Goal: Find specific page/section: Find specific page/section

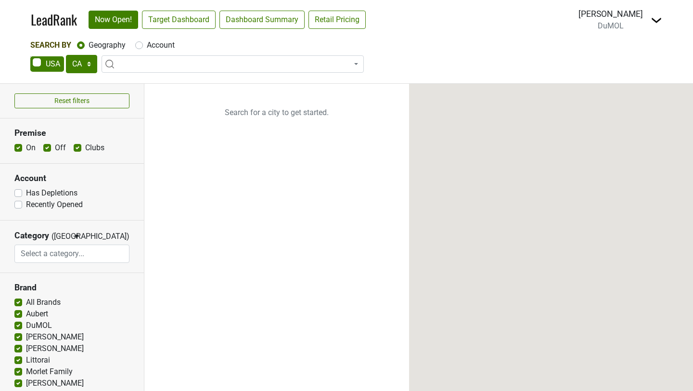
select select "CA"
select select
select select "NC"
click at [66, 55] on select "AK AL AR AZ CA CO CT DC DE FL [GEOGRAPHIC_DATA] HI IA ID IL IN KS [GEOGRAPHIC_D…" at bounding box center [81, 64] width 31 height 18
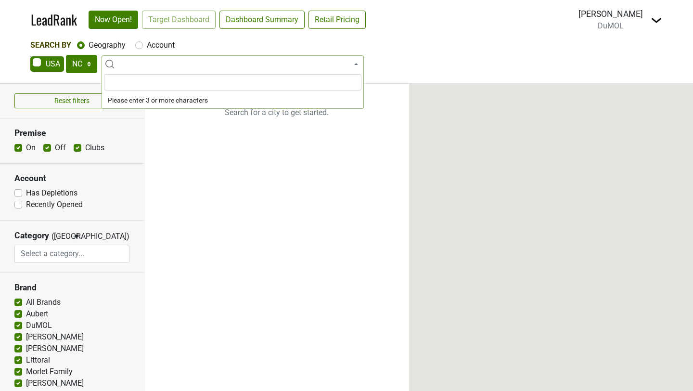
click at [163, 43] on label "Account" at bounding box center [161, 45] width 28 height 12
click at [143, 43] on input "Account" at bounding box center [139, 44] width 8 height 10
radio input "true"
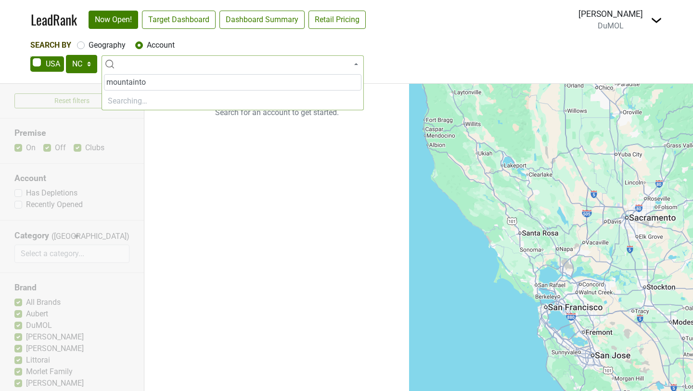
type input "mountaintop"
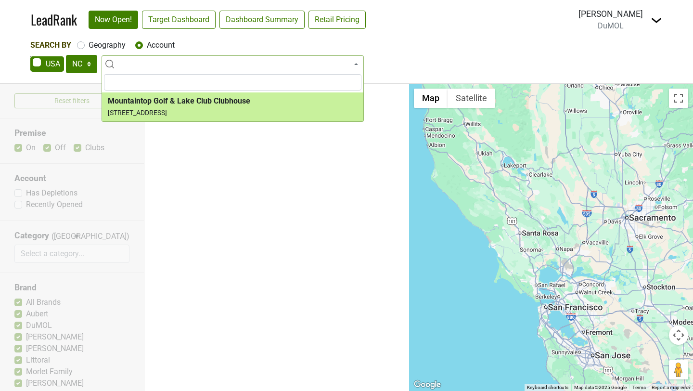
select select "123706508"
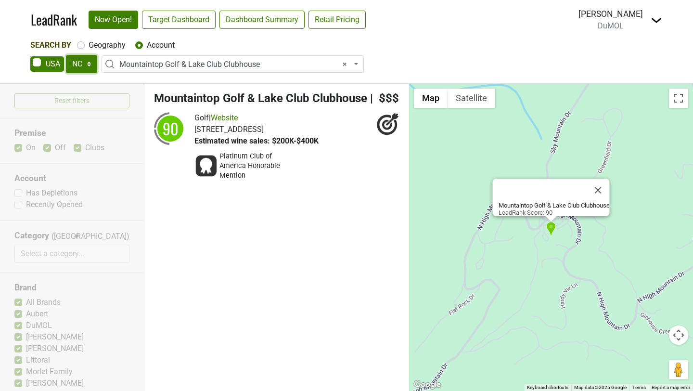
click at [80, 62] on select "AK AL AR AZ CA CO CT DC DE FL [GEOGRAPHIC_DATA] HI IA ID IL IN KS [GEOGRAPHIC_D…" at bounding box center [81, 64] width 31 height 18
select select "VA"
click at [66, 55] on select "AK AL AR AZ CA CO CT DC DE FL [GEOGRAPHIC_DATA] HI IA ID IL IN KS [GEOGRAPHIC_D…" at bounding box center [81, 64] width 31 height 18
select select
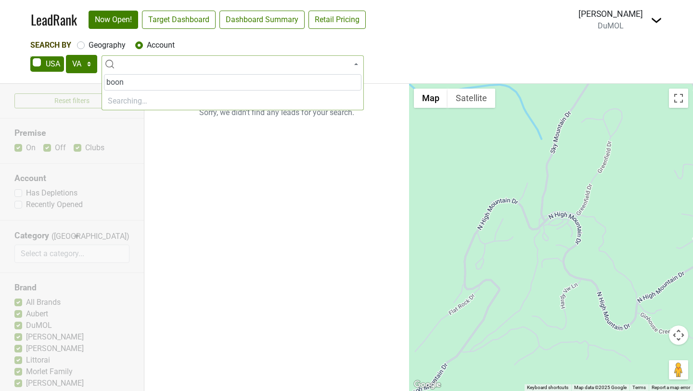
type input "boons"
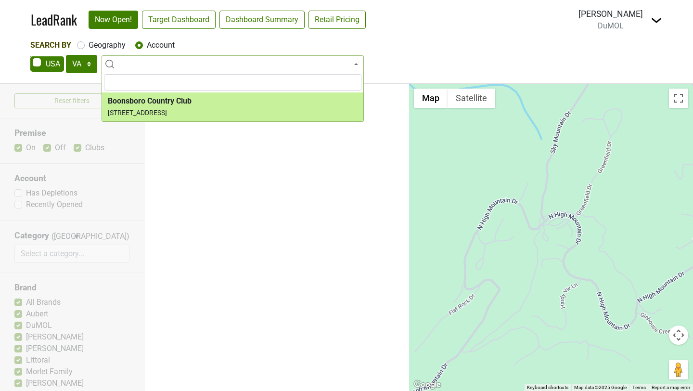
select select "141401"
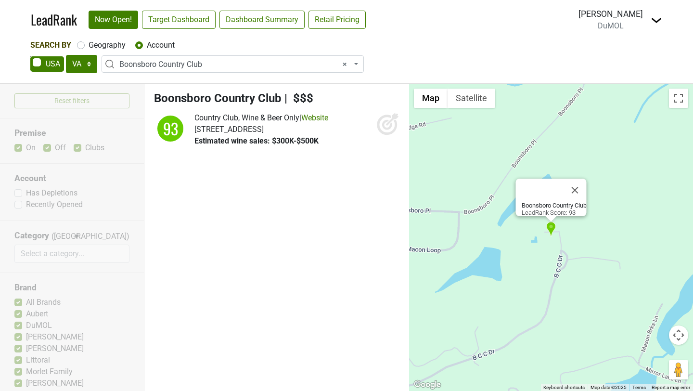
click at [387, 125] on icon at bounding box center [392, 119] width 13 height 13
click at [679, 344] on button "Map camera controls" at bounding box center [678, 334] width 19 height 19
click at [656, 358] on button "Zoom out" at bounding box center [654, 358] width 19 height 19
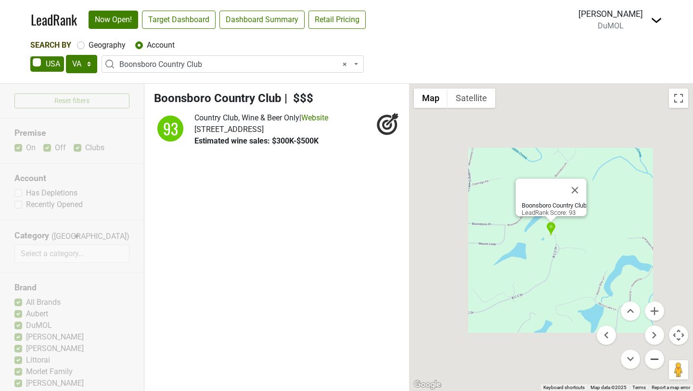
click at [656, 358] on button "Zoom out" at bounding box center [654, 358] width 19 height 19
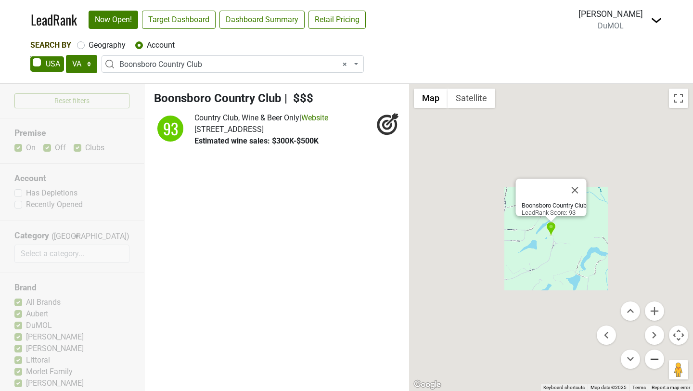
click at [656, 358] on button "Zoom out" at bounding box center [654, 358] width 19 height 19
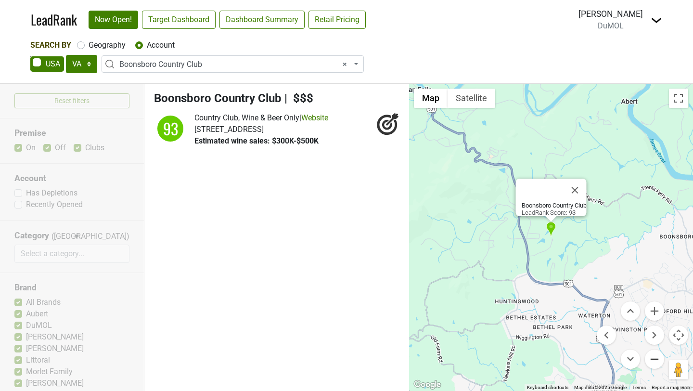
click at [656, 358] on button "Zoom out" at bounding box center [654, 358] width 19 height 19
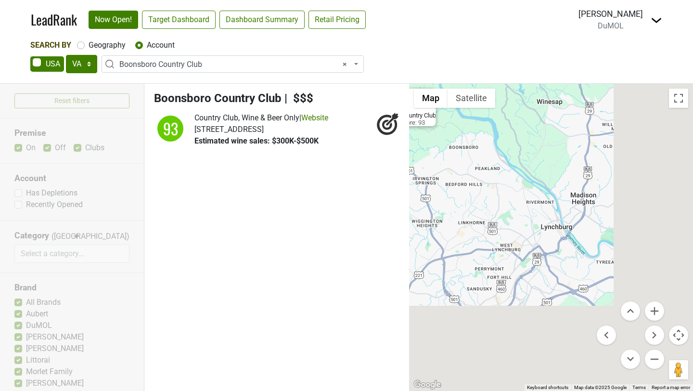
drag, startPoint x: 648, startPoint y: 245, endPoint x: 497, endPoint y: 155, distance: 176.3
click at [497, 155] on div "Boonsboro Country Club LeadRank Score: 93" at bounding box center [551, 237] width 284 height 307
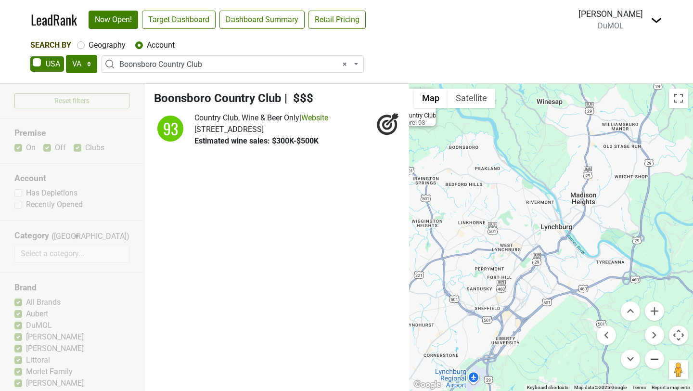
click at [659, 358] on button "Zoom out" at bounding box center [654, 358] width 19 height 19
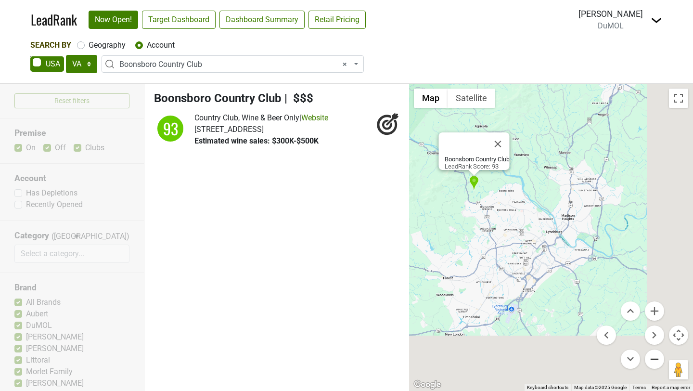
click at [659, 358] on button "Zoom out" at bounding box center [654, 358] width 19 height 19
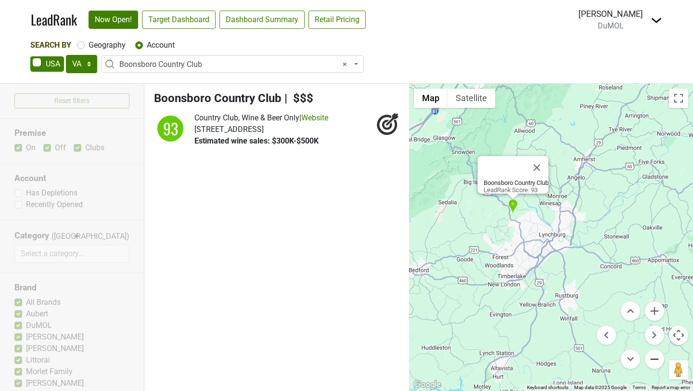
click at [659, 358] on button "Zoom out" at bounding box center [654, 358] width 19 height 19
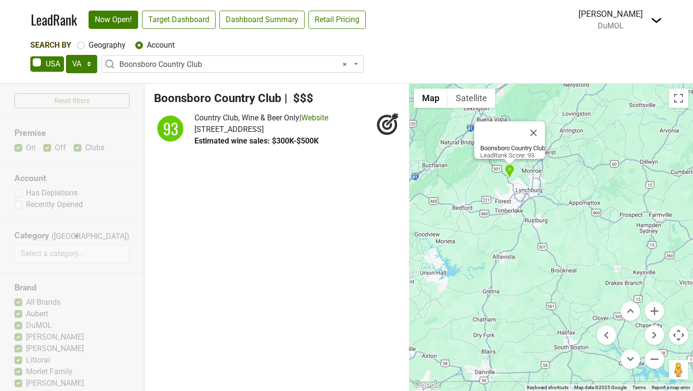
drag, startPoint x: 674, startPoint y: 213, endPoint x: 651, endPoint y: 167, distance: 51.7
click at [651, 167] on div "Boonsboro Country Club LeadRank Score: 93" at bounding box center [551, 237] width 284 height 307
